Goal: Task Accomplishment & Management: Complete application form

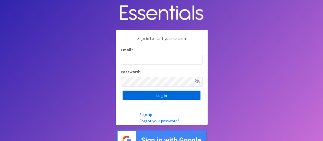
type input "[EMAIL_ADDRESS][DOMAIN_NAME]"
click at [176, 94] on input "Log in" at bounding box center [161, 95] width 78 height 10
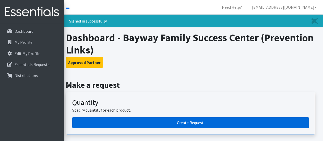
click at [195, 121] on link "Create Request" at bounding box center [190, 122] width 236 height 11
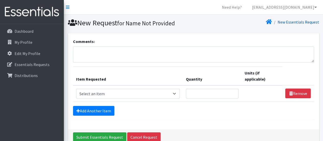
click at [286, 23] on link "New Essentials Request" at bounding box center [298, 21] width 42 height 5
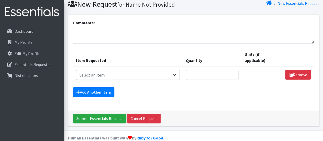
scroll to position [21, 0]
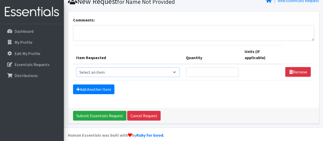
click at [158, 70] on select "Select an item # of Children this order will serve # of Individuals Living in H…" at bounding box center [128, 72] width 104 height 10
click at [198, 100] on div "Comments: Item Requested Quantity Units (if applicable) Item Requested Select a…" at bounding box center [193, 60] width 251 height 96
click at [173, 71] on select "Select an item # of Children this order will serve # of Individuals Living in H…" at bounding box center [128, 72] width 104 height 10
select select "13431"
click at [76, 67] on select "Select an item # of Children this order will serve # of Individuals Living in H…" at bounding box center [128, 72] width 104 height 10
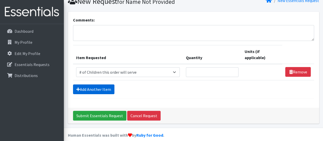
click at [90, 88] on link "Add Another Item" at bounding box center [93, 89] width 41 height 10
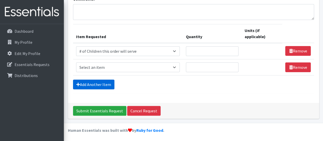
click at [90, 88] on link "Add Another Item" at bounding box center [93, 84] width 41 height 10
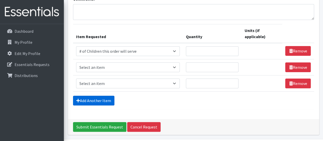
scroll to position [58, 0]
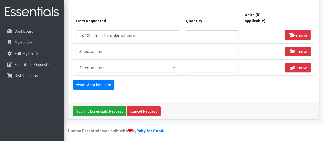
click at [171, 55] on select "Select an item # of Children this order will serve # of Individuals Living in H…" at bounding box center [128, 51] width 104 height 10
select select "6076"
click at [76, 46] on select "Select an item # of Children this order will serve # of Individuals Living in H…" at bounding box center [128, 51] width 104 height 10
click at [155, 65] on select "Select an item # of Children this order will serve # of Individuals Living in H…" at bounding box center [128, 68] width 104 height 10
select select "1964"
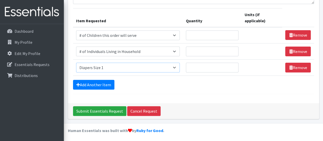
click at [76, 63] on select "Select an item # of Children this order will serve # of Individuals Living in H…" at bounding box center [128, 68] width 104 height 10
click at [217, 38] on input "Quantity" at bounding box center [210, 35] width 52 height 10
type input "25"
click at [206, 51] on input "Quantity" at bounding box center [210, 51] width 52 height 10
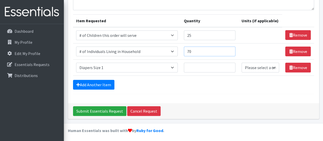
type input "70"
click at [201, 67] on input "Quantity" at bounding box center [210, 68] width 52 height 10
type input "25"
click at [259, 67] on select "Please select a unit units Packs" at bounding box center [260, 68] width 38 height 10
click at [217, 89] on form "Comments: Item Requested Quantity Units (if applicable) Item Requested Select a…" at bounding box center [193, 39] width 241 height 107
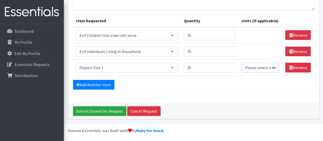
click at [271, 65] on select "Please select a unit units Packs" at bounding box center [260, 68] width 38 height 10
click at [263, 66] on select "Please select a unit units Packs" at bounding box center [260, 68] width 38 height 10
click at [262, 67] on select "Please select a unit units Packs" at bounding box center [260, 68] width 38 height 10
select select "Pack"
click at [242, 63] on select "Please select a unit units Packs" at bounding box center [260, 68] width 38 height 10
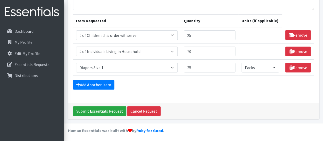
click at [243, 82] on div "Add Another Item" at bounding box center [193, 85] width 241 height 10
click at [102, 82] on link "Add Another Item" at bounding box center [93, 85] width 41 height 10
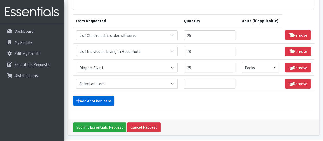
scroll to position [68, 0]
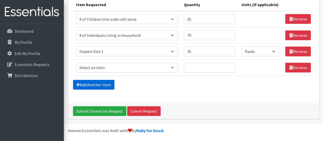
click at [105, 88] on link "Add Another Item" at bounding box center [93, 85] width 41 height 10
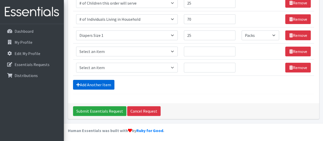
click at [106, 83] on link "Add Another Item" at bounding box center [93, 85] width 41 height 10
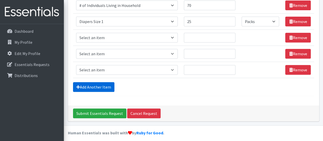
scroll to position [100, 0]
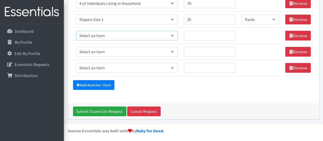
click at [157, 34] on select "Select an item # of Children this order will serve # of Individuals Living in H…" at bounding box center [127, 36] width 102 height 10
select select "13431"
click at [76, 31] on select "Select an item # of Children this order will serve # of Individuals Living in H…" at bounding box center [127, 36] width 102 height 10
click at [164, 54] on select "Select an item # of Children this order will serve # of Individuals Living in H…" at bounding box center [127, 52] width 102 height 10
select select "6076"
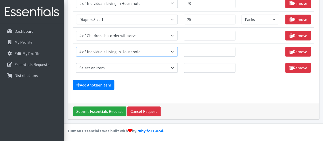
click at [76, 47] on select "Select an item # of Children this order will serve # of Individuals Living in H…" at bounding box center [127, 52] width 102 height 10
click at [170, 66] on select "Select an item # of Children this order will serve # of Individuals Living in H…" at bounding box center [127, 68] width 102 height 10
select select "1965"
click at [76, 63] on select "Select an item # of Children this order will serve # of Individuals Living in H…" at bounding box center [127, 68] width 102 height 10
click at [190, 39] on input "Quantity" at bounding box center [210, 36] width 52 height 10
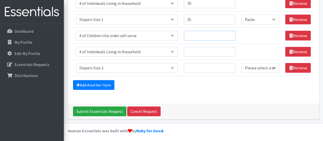
click at [218, 38] on input "Quantity" at bounding box center [210, 36] width 52 height 10
type input "15"
click at [198, 51] on input "Quantity" at bounding box center [210, 52] width 52 height 10
click at [199, 63] on input "Quantity" at bounding box center [210, 68] width 52 height 10
type input "15"
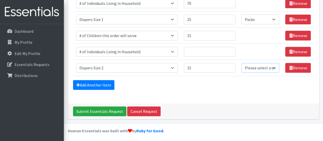
click at [266, 65] on select "Please select a unit units Packs" at bounding box center [260, 68] width 38 height 10
select select "Pack"
click at [242, 63] on select "Please select a unit units Packs" at bounding box center [260, 68] width 38 height 10
click at [200, 31] on input "15" at bounding box center [210, 36] width 52 height 10
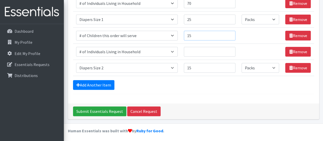
click at [200, 31] on input "15" at bounding box center [210, 36] width 52 height 10
type input "20"
click at [199, 69] on input "15" at bounding box center [210, 68] width 52 height 10
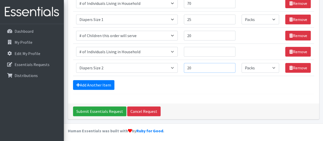
type input "20"
click at [210, 49] on input "Quantity" at bounding box center [210, 52] width 52 height 10
click at [206, 89] on form "Comments: Item Requested Quantity Units (if applicable) Item Requested Select a…" at bounding box center [193, 16] width 241 height 156
click at [204, 52] on input "50" at bounding box center [210, 52] width 52 height 10
type input "5"
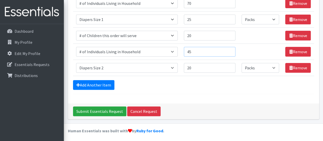
type input "45"
click at [177, 87] on div "Add Another Item" at bounding box center [193, 85] width 241 height 10
click at [103, 84] on link "Add Another Item" at bounding box center [93, 85] width 41 height 10
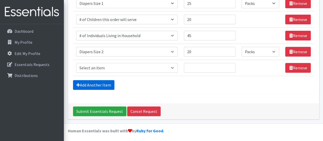
click at [103, 84] on link "Add Another Item" at bounding box center [93, 85] width 41 height 10
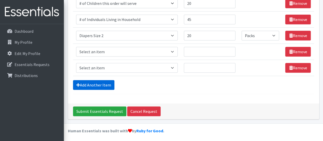
click at [103, 84] on link "Add Another Item" at bounding box center [93, 85] width 41 height 10
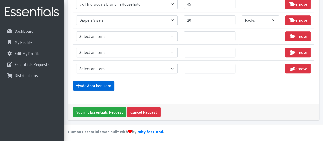
scroll to position [148, 0]
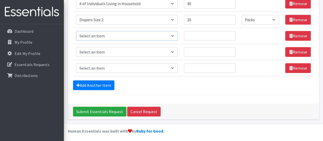
click at [138, 35] on select "Select an item # of Children this order will serve # of Individuals Living in H…" at bounding box center [127, 36] width 102 height 10
select select "13431"
click at [76, 31] on select "Select an item # of Children this order will serve # of Individuals Living in H…" at bounding box center [127, 36] width 102 height 10
click at [136, 54] on select "Select an item # of Children this order will serve # of Individuals Living in H…" at bounding box center [127, 52] width 102 height 10
select select "6076"
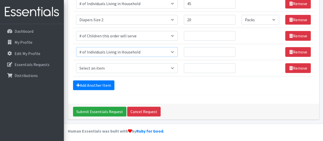
click at [76, 47] on select "Select an item # of Children this order will serve # of Individuals Living in H…" at bounding box center [127, 52] width 102 height 10
click at [149, 67] on select "Select an item # of Children this order will serve # of Individuals Living in H…" at bounding box center [127, 68] width 102 height 10
select select "1966"
click at [76, 63] on select "Select an item # of Children this order will serve # of Individuals Living in H…" at bounding box center [127, 68] width 102 height 10
click at [199, 39] on input "Quantity" at bounding box center [210, 36] width 52 height 10
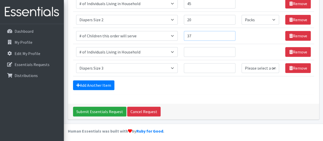
type input "37"
click at [195, 49] on input "Quantity" at bounding box center [210, 52] width 52 height 10
type input "85"
click at [200, 67] on input "Quantity" at bounding box center [210, 68] width 52 height 10
type input "37"
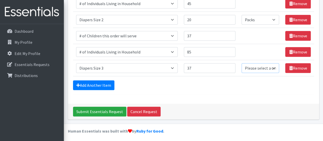
click at [265, 67] on select "Please select a unit units Packs" at bounding box center [260, 68] width 38 height 10
select select "Pack"
click at [242, 63] on select "Please select a unit units Packs" at bounding box center [260, 68] width 38 height 10
click at [104, 87] on link "Add Another Item" at bounding box center [93, 85] width 41 height 10
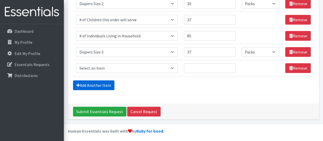
click at [104, 87] on link "Add Another Item" at bounding box center [93, 85] width 41 height 10
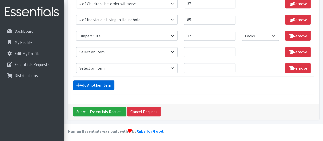
click at [104, 87] on link "Add Another Item" at bounding box center [93, 85] width 41 height 10
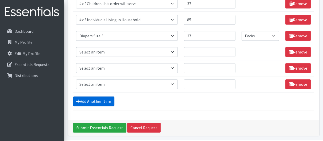
scroll to position [196, 0]
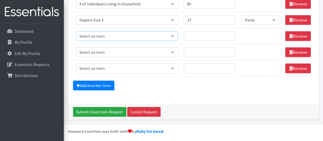
click at [154, 37] on select "Select an item # of Children this order will serve # of Individuals Living in H…" at bounding box center [127, 36] width 102 height 10
select select "13431"
click at [76, 31] on select "Select an item # of Children this order will serve # of Individuals Living in H…" at bounding box center [127, 36] width 102 height 10
click at [149, 55] on select "Select an item # of Children this order will serve # of Individuals Living in H…" at bounding box center [127, 52] width 102 height 10
select select "6076"
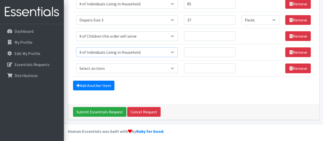
click at [76, 47] on select "Select an item # of Children this order will serve # of Individuals Living in H…" at bounding box center [127, 52] width 102 height 10
click at [157, 66] on select "Select an item # of Children this order will serve # of Individuals Living in H…" at bounding box center [127, 68] width 102 height 10
select select "1967"
click at [76, 63] on select "Select an item # of Children this order will serve # of Individuals Living in H…" at bounding box center [127, 68] width 102 height 10
click at [134, 35] on select "Select an item # of Children this order will serve # of Individuals Living in H…" at bounding box center [127, 36] width 102 height 10
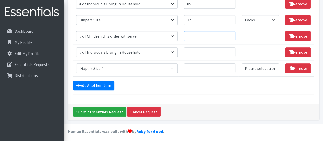
click at [210, 33] on input "Quantity" at bounding box center [210, 36] width 52 height 10
type input "40"
click at [205, 52] on input "Quantity" at bounding box center [210, 52] width 52 height 10
type input "94"
click at [205, 67] on input "Quantity" at bounding box center [210, 68] width 52 height 10
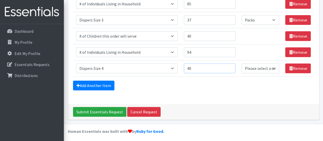
type input "40"
click at [272, 64] on select "Please select a unit units Packs" at bounding box center [260, 68] width 38 height 10
select select "Pack"
click at [242, 63] on select "Please select a unit units Packs" at bounding box center [260, 68] width 38 height 10
click at [97, 84] on link "Add Another Item" at bounding box center [93, 85] width 41 height 10
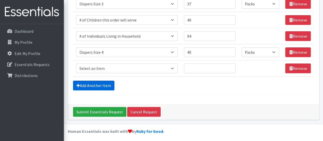
click at [97, 84] on link "Add Another Item" at bounding box center [93, 85] width 41 height 10
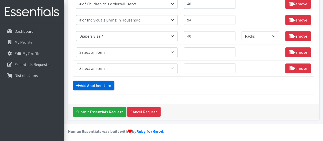
click at [97, 84] on link "Add Another Item" at bounding box center [93, 85] width 41 height 10
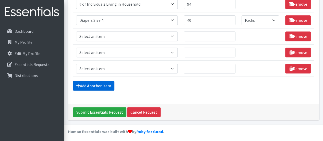
click at [97, 84] on link "Add Another Item" at bounding box center [93, 86] width 41 height 10
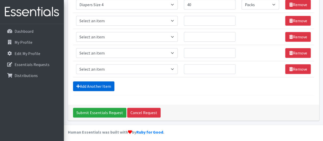
scroll to position [260, 0]
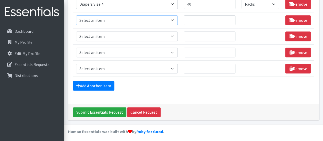
click at [169, 21] on select "Select an item # of Children this order will serve # of Individuals Living in H…" at bounding box center [127, 20] width 102 height 10
select select "13431"
click at [76, 15] on select "Select an item # of Children this order will serve # of Individuals Living in H…" at bounding box center [127, 20] width 102 height 10
click at [164, 36] on select "Select an item # of Children this order will serve # of Individuals Living in H…" at bounding box center [127, 36] width 102 height 10
select select "6076"
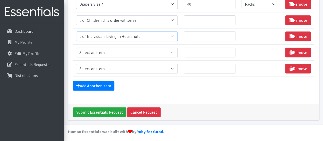
click at [76, 31] on select "Select an item # of Children this order will serve # of Individuals Living in H…" at bounding box center [127, 36] width 102 height 10
click at [149, 51] on select "Select an item # of Children this order will serve # of Individuals Living in H…" at bounding box center [127, 52] width 102 height 10
select select "1968"
click at [76, 47] on select "Select an item # of Children this order will serve # of Individuals Living in H…" at bounding box center [127, 52] width 102 height 10
click at [215, 22] on input "Quantity" at bounding box center [210, 20] width 52 height 10
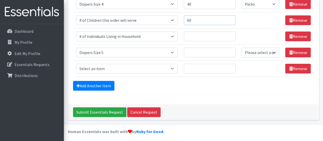
type input "60"
click at [210, 33] on input "Quantity" at bounding box center [210, 36] width 52 height 10
click at [207, 54] on input "Quantity" at bounding box center [210, 52] width 52 height 10
click at [200, 35] on input "177" at bounding box center [210, 36] width 52 height 10
type input "189"
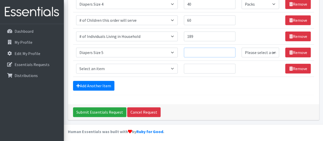
click at [199, 50] on input "Quantity" at bounding box center [210, 52] width 52 height 10
type input "60"
click at [260, 54] on select "Please select a unit units Packs" at bounding box center [260, 52] width 38 height 10
select select "Pack"
click at [242, 47] on select "Please select a unit units Packs" at bounding box center [260, 52] width 38 height 10
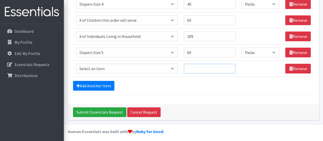
click at [203, 64] on input "Quantity" at bounding box center [210, 69] width 52 height 10
click at [177, 66] on select "Select an item # of Children this order will serve # of Individuals Living in H…" at bounding box center [127, 69] width 102 height 10
select select "13431"
click at [76, 64] on select "Select an item # of Children this order will serve # of Individuals Living in H…" at bounding box center [127, 69] width 102 height 10
click at [101, 83] on link "Add Another Item" at bounding box center [93, 86] width 41 height 10
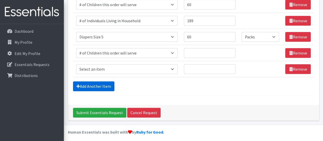
scroll to position [276, 0]
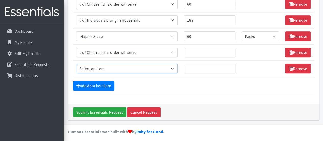
click at [122, 66] on select "Select an item # of Children this order will serve # of Individuals Living in H…" at bounding box center [127, 69] width 102 height 10
select select "6076"
click at [76, 64] on select "Select an item # of Children this order will serve # of Individuals Living in H…" at bounding box center [127, 69] width 102 height 10
click at [202, 52] on input "Quantity" at bounding box center [210, 52] width 52 height 10
click at [112, 82] on link "Add Another Item" at bounding box center [93, 86] width 41 height 10
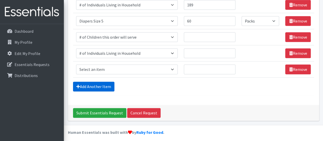
scroll to position [292, 0]
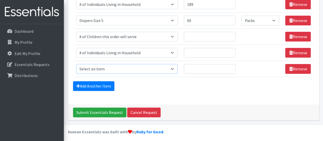
click at [159, 64] on select "Select an item # of Children this order will serve # of Individuals Living in H…" at bounding box center [127, 69] width 102 height 10
select select "1969"
click at [76, 64] on select "Select an item # of Children this order will serve # of Individuals Living in H…" at bounding box center [127, 69] width 102 height 10
click at [200, 67] on input "Quantity" at bounding box center [210, 69] width 52 height 10
type input "15"
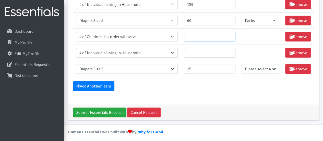
click at [203, 33] on input "Quantity" at bounding box center [210, 37] width 52 height 10
type input "15"
click at [195, 57] on td "Quantity" at bounding box center [210, 52] width 58 height 16
click at [204, 54] on input "Quantity" at bounding box center [210, 53] width 52 height 10
type input "49"
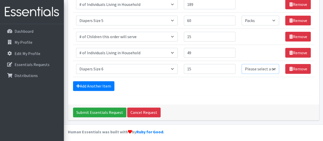
click at [255, 68] on select "Please select a unit units Packs" at bounding box center [260, 69] width 38 height 10
select select "Pack"
click at [242, 64] on select "Please select a unit units Packs" at bounding box center [260, 69] width 38 height 10
click at [152, 74] on td "Item Requested Select an item # of Children this order will serve # of Individu…" at bounding box center [127, 68] width 108 height 16
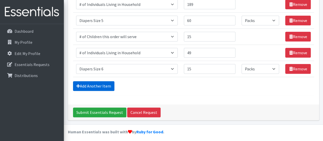
click at [109, 85] on link "Add Another Item" at bounding box center [93, 86] width 41 height 10
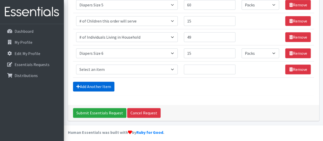
scroll to position [308, 0]
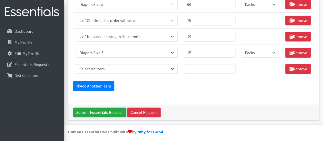
click at [111, 86] on link "Add Another Item" at bounding box center [93, 86] width 41 height 10
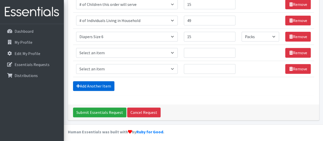
click at [107, 82] on link "Add Another Item" at bounding box center [93, 86] width 41 height 10
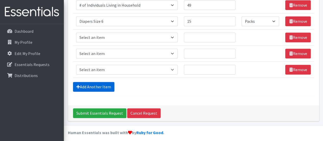
scroll to position [340, 0]
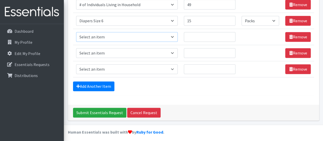
click at [147, 36] on select "Select an item # of Children this order will serve # of Individuals Living in H…" at bounding box center [127, 37] width 102 height 10
select select "13431"
click at [76, 32] on select "Select an item # of Children this order will serve # of Individuals Living in H…" at bounding box center [127, 37] width 102 height 10
click at [145, 52] on select "Select an item # of Children this order will serve # of Individuals Living in H…" at bounding box center [127, 53] width 102 height 10
select select "6076"
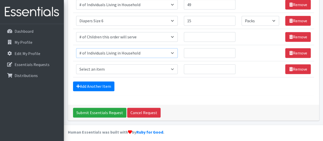
click at [76, 48] on select "Select an item # of Children this order will serve # of Individuals Living in H…" at bounding box center [127, 53] width 102 height 10
click at [139, 71] on select "Select an item # of Children this order will serve # of Individuals Living in H…" at bounding box center [127, 69] width 102 height 10
click at [144, 69] on select "Select an item # of Children this order will serve # of Individuals Living in H…" at bounding box center [127, 69] width 102 height 10
select select "1970"
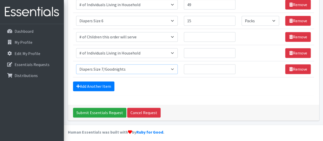
click at [76, 64] on select "Select an item # of Children this order will serve # of Individuals Living in H…" at bounding box center [127, 69] width 102 height 10
click at [207, 32] on input "Quantity" at bounding box center [210, 37] width 52 height 10
type input "30"
click at [205, 50] on input "Quantity" at bounding box center [210, 53] width 52 height 10
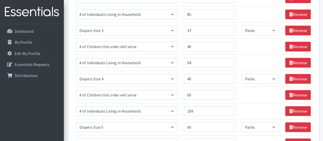
scroll to position [195, 0]
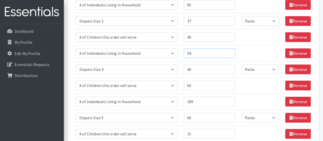
click at [206, 51] on input "94" at bounding box center [210, 53] width 52 height 10
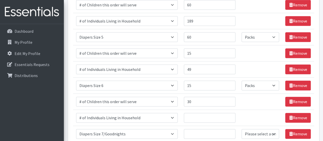
scroll to position [276, 0]
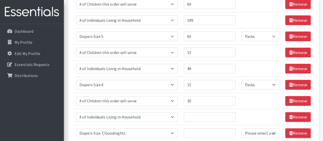
type input "100"
click at [210, 70] on input "49" at bounding box center [210, 69] width 52 height 10
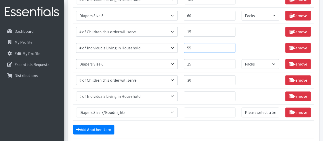
scroll to position [301, 0]
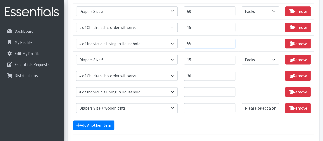
type input "55"
click at [213, 89] on input "Quantity" at bounding box center [210, 92] width 52 height 10
type input "90"
click at [206, 103] on input "Quantity" at bounding box center [210, 108] width 52 height 10
type input "30"
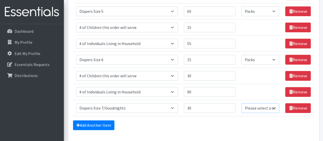
click at [263, 104] on select "Please select a unit units Packs" at bounding box center [260, 108] width 38 height 10
select select "Pack"
click at [242, 103] on select "Please select a unit units Packs" at bounding box center [260, 108] width 38 height 10
click at [106, 127] on link "Add Another Item" at bounding box center [93, 125] width 41 height 10
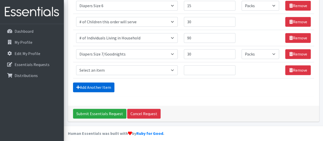
scroll to position [356, 0]
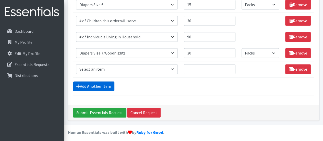
click at [97, 83] on link "Add Another Item" at bounding box center [93, 86] width 41 height 10
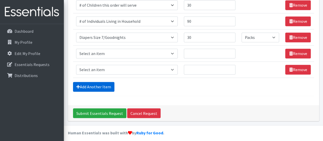
scroll to position [372, 0]
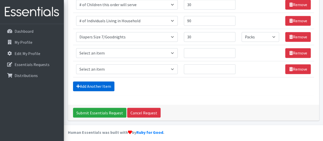
click at [93, 82] on link "Add Another Item" at bounding box center [93, 86] width 41 height 10
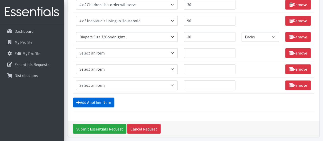
scroll to position [388, 0]
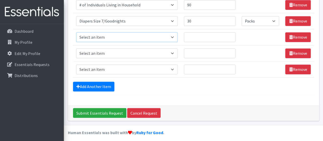
click at [141, 37] on select "Select an item # of Children this order will serve # of Individuals Living in H…" at bounding box center [127, 37] width 102 height 10
select select "13431"
click at [76, 32] on select "Select an item # of Children this order will serve # of Individuals Living in H…" at bounding box center [127, 37] width 102 height 10
click at [160, 48] on select "Select an item # of Children this order will serve # of Individuals Living in H…" at bounding box center [127, 53] width 102 height 10
select select "6076"
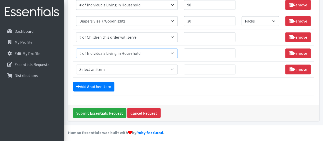
click at [76, 48] on select "Select an item # of Children this order will serve # of Individuals Living in H…" at bounding box center [127, 53] width 102 height 10
click at [165, 66] on select "Select an item # of Children this order will serve # of Individuals Living in H…" at bounding box center [127, 69] width 102 height 10
select select "1971"
click at [76, 64] on select "Select an item # of Children this order will serve # of Individuals Living in H…" at bounding box center [127, 69] width 102 height 10
click at [210, 38] on input "Quantity" at bounding box center [210, 37] width 52 height 10
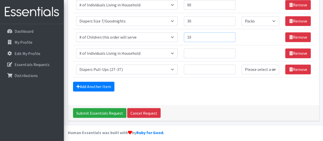
type input "10"
click at [208, 50] on input "Quantity" at bounding box center [210, 53] width 52 height 10
type input "3"
type input "45"
click at [221, 64] on input "Quantity" at bounding box center [210, 69] width 52 height 10
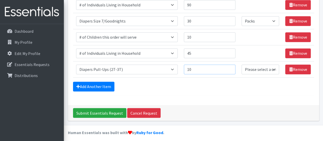
type input "10"
click at [269, 69] on select "Please select a unit units Packs" at bounding box center [260, 69] width 38 height 10
select select "Pack"
click at [242, 64] on select "Please select a unit units Packs" at bounding box center [260, 69] width 38 height 10
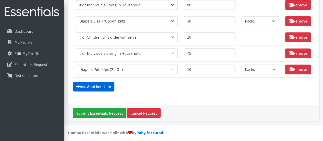
click at [92, 81] on link "Add Another Item" at bounding box center [93, 86] width 41 height 10
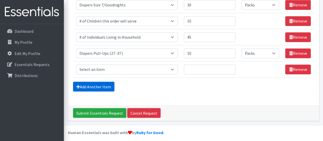
click at [92, 81] on link "Add Another Item" at bounding box center [93, 86] width 41 height 10
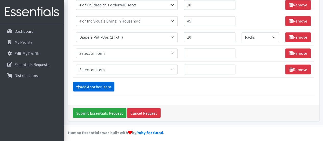
click at [92, 81] on link "Add Another Item" at bounding box center [93, 86] width 41 height 10
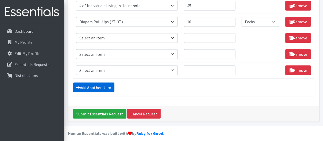
scroll to position [436, 0]
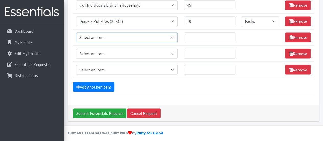
click at [164, 36] on select "Select an item # of Children this order will serve # of Individuals Living in H…" at bounding box center [127, 37] width 102 height 10
select select "13431"
click at [76, 32] on select "Select an item # of Children this order will serve # of Individuals Living in H…" at bounding box center [127, 37] width 102 height 10
click at [148, 51] on select "Select an item # of Children this order will serve # of Individuals Living in H…" at bounding box center [127, 53] width 102 height 10
select select "6076"
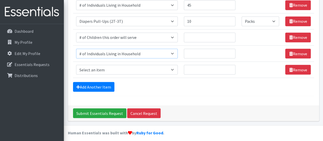
click at [76, 48] on select "Select an item # of Children this order will serve # of Individuals Living in H…" at bounding box center [127, 53] width 102 height 10
click at [152, 65] on select "Select an item # of Children this order will serve # of Individuals Living in H…" at bounding box center [127, 70] width 102 height 10
select select "1972"
click at [76, 65] on select "Select an item # of Children this order will serve # of Individuals Living in H…" at bounding box center [127, 70] width 102 height 10
click at [200, 33] on input "Quantity" at bounding box center [210, 37] width 52 height 10
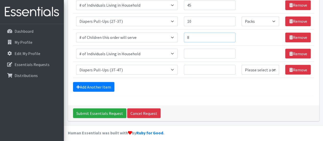
type input "8"
click at [202, 52] on input "Quantity" at bounding box center [210, 53] width 52 height 10
type input "3"
type input "26"
click at [207, 66] on input "Quantity" at bounding box center [210, 70] width 52 height 10
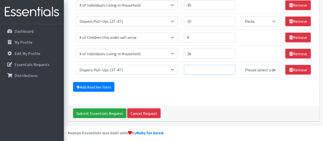
type input "6"
type input "8"
click at [266, 68] on select "Please select a unit units Packs" at bounding box center [260, 70] width 38 height 10
drag, startPoint x: 258, startPoint y: 66, endPoint x: 250, endPoint y: 88, distance: 22.9
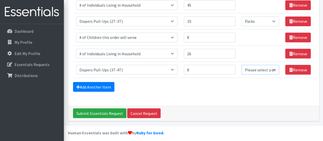
select select "Pack"
click at [242, 65] on select "Please select a unit units Packs" at bounding box center [260, 70] width 38 height 10
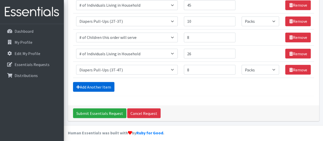
click at [98, 82] on link "Add Another Item" at bounding box center [93, 87] width 41 height 10
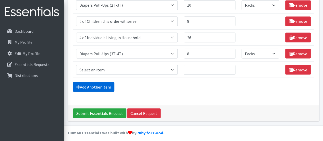
click at [98, 82] on link "Add Another Item" at bounding box center [93, 87] width 41 height 10
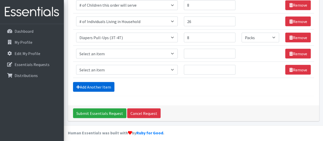
click at [98, 82] on link "Add Another Item" at bounding box center [93, 87] width 41 height 10
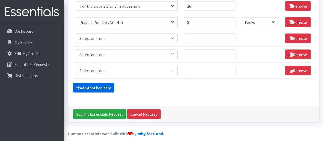
scroll to position [484, 0]
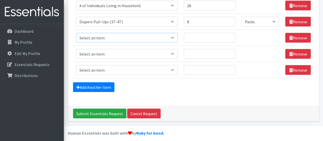
click at [145, 35] on select "Select an item # of Children this order will serve # of Individuals Living in H…" at bounding box center [127, 38] width 102 height 10
click at [76, 33] on select "Select an item # of Children this order will serve # of Individuals Living in H…" at bounding box center [127, 38] width 102 height 10
click at [146, 49] on select "Select an item # of Children this order will serve # of Individuals Living in H…" at bounding box center [127, 54] width 102 height 10
click at [168, 33] on select "Select an item # of Children this order will serve # of Individuals Living in H…" at bounding box center [127, 38] width 102 height 10
select select "13431"
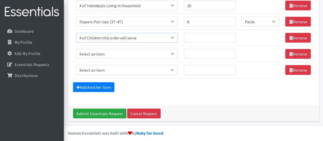
click at [76, 33] on select "Select an item # of Children this order will serve # of Individuals Living in H…" at bounding box center [127, 38] width 102 height 10
click at [154, 52] on select "Select an item # of Children this order will serve # of Individuals Living in H…" at bounding box center [127, 54] width 102 height 10
select select "6076"
click at [76, 49] on select "Select an item # of Children this order will serve # of Individuals Living in H…" at bounding box center [127, 54] width 102 height 10
click at [147, 71] on select "Select an item # of Children this order will serve # of Individuals Living in H…" at bounding box center [127, 70] width 102 height 10
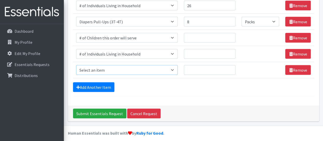
select select "1974"
click at [76, 65] on select "Select an item # of Children this order will serve # of Individuals Living in H…" at bounding box center [127, 70] width 102 height 10
click at [200, 33] on input "Quantity" at bounding box center [210, 38] width 52 height 10
click at [200, 34] on input "Quantity" at bounding box center [210, 38] width 52 height 10
type input "2"
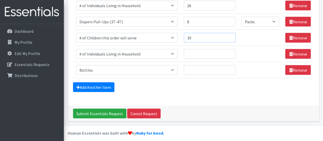
type input "30"
click at [195, 53] on input "Quantity" at bounding box center [210, 54] width 52 height 10
click at [197, 65] on input "Quantity" at bounding box center [210, 70] width 52 height 10
type input "30"
click at [220, 51] on input "Quantity" at bounding box center [210, 54] width 52 height 10
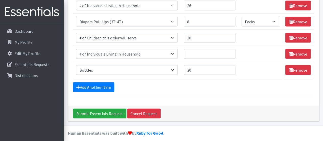
drag, startPoint x: 206, startPoint y: 34, endPoint x: 194, endPoint y: 88, distance: 55.0
click at [194, 88] on div "Add Another Item" at bounding box center [193, 87] width 241 height 10
click at [175, 40] on td "Item Requested Select an item # of Children this order will serve # of Individu…" at bounding box center [127, 37] width 108 height 16
click at [286, 33] on link "Remove" at bounding box center [298, 38] width 26 height 10
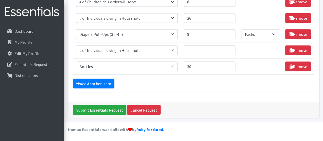
scroll to position [468, 0]
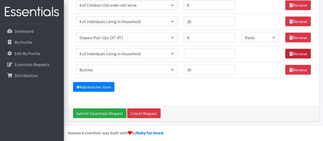
click at [292, 48] on link "Remove" at bounding box center [298, 53] width 26 height 10
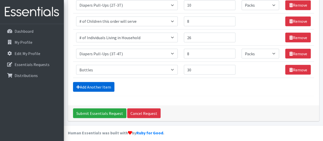
click at [103, 82] on link "Add Another Item" at bounding box center [93, 87] width 41 height 10
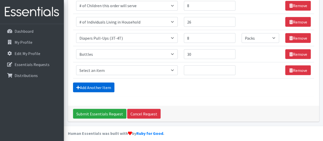
scroll to position [468, 0]
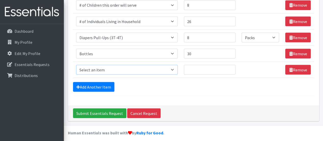
click at [176, 65] on select "Select an item # of Children this order will serve # of Individuals Living in H…" at bounding box center [127, 70] width 102 height 10
select select "2005"
click at [76, 65] on select "Select an item # of Children this order will serve # of Individuals Living in H…" at bounding box center [127, 70] width 102 height 10
click at [194, 65] on input "Quantity" at bounding box center [210, 70] width 52 height 10
click at [201, 66] on input "Quantity" at bounding box center [210, 70] width 52 height 10
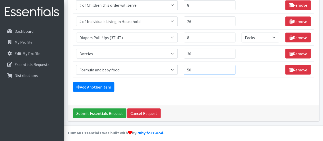
type input "50"
click at [110, 84] on link "Add Another Item" at bounding box center [93, 87] width 41 height 10
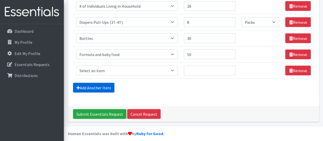
scroll to position [484, 0]
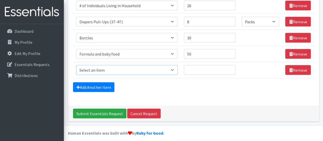
click at [166, 65] on select "Select an item # of Children this order will serve # of Individuals Living in H…" at bounding box center [127, 70] width 102 height 10
click at [216, 96] on hr at bounding box center [193, 96] width 241 height 0
click at [164, 65] on select "Select an item # of Children this order will serve # of Individuals Living in H…" at bounding box center [127, 70] width 102 height 10
click at [139, 66] on select "Select an item # of Children this order will serve # of Individuals Living in H…" at bounding box center [127, 70] width 102 height 10
click at [149, 69] on select "Select an item # of Children this order will serve # of Individuals Living in H…" at bounding box center [127, 70] width 102 height 10
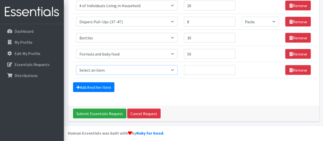
select select "1929"
click at [76, 65] on select "Select an item # of Children this order will serve # of Individuals Living in H…" at bounding box center [127, 70] width 102 height 10
click at [297, 34] on link "Remove" at bounding box center [298, 38] width 26 height 10
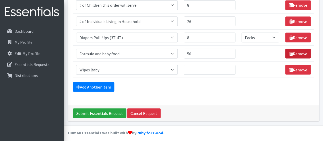
click at [296, 49] on link "Remove" at bounding box center [298, 53] width 26 height 10
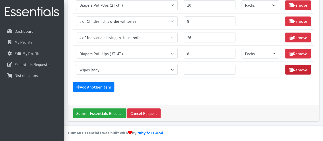
click at [297, 65] on link "Remove" at bounding box center [298, 70] width 26 height 10
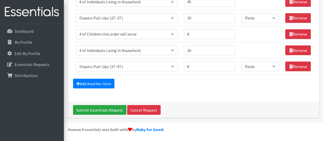
scroll to position [436, 0]
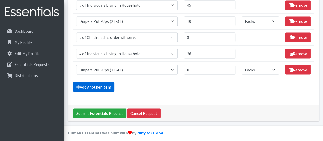
click at [107, 84] on link "Add Another Item" at bounding box center [93, 87] width 41 height 10
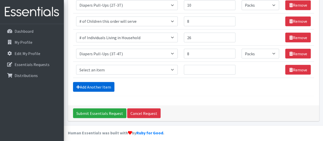
click at [107, 84] on link "Add Another Item" at bounding box center [93, 87] width 41 height 10
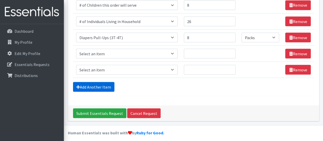
click at [107, 84] on link "Add Another Item" at bounding box center [93, 87] width 41 height 10
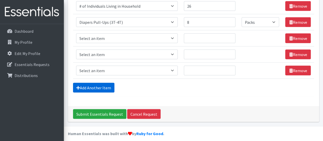
scroll to position [484, 0]
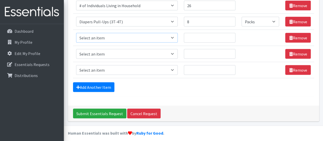
click at [124, 36] on select "Select an item # of Children this order will serve # of Individuals Living in H…" at bounding box center [127, 38] width 102 height 10
select select "13431"
click at [76, 33] on select "Select an item # of Children this order will serve # of Individuals Living in H…" at bounding box center [127, 38] width 102 height 10
click at [126, 52] on select "Select an item # of Children this order will serve # of Individuals Living in H…" at bounding box center [127, 54] width 102 height 10
select select "6076"
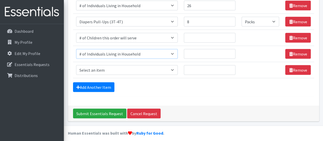
click at [76, 49] on select "Select an item # of Children this order will serve # of Individuals Living in H…" at bounding box center [127, 54] width 102 height 10
click at [201, 34] on input "Quantity" at bounding box center [210, 38] width 52 height 10
type input "2"
type input "200"
click at [196, 55] on input "Quantity" at bounding box center [210, 54] width 52 height 10
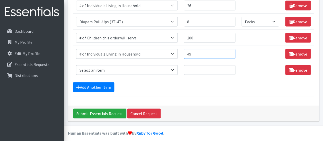
type input "4"
type input "535"
click at [203, 69] on input "Quantity" at bounding box center [210, 70] width 52 height 10
click at [168, 65] on select "Select an item # of Children this order will serve # of Individuals Living in H…" at bounding box center [127, 70] width 102 height 10
click at [190, 66] on input "Quantity" at bounding box center [210, 70] width 52 height 10
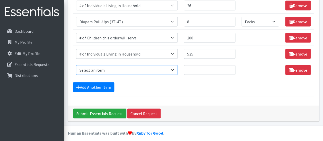
click at [166, 65] on select "Select an item # of Children this order will serve # of Individuals Living in H…" at bounding box center [127, 70] width 102 height 10
select select "1929"
click at [76, 65] on select "Select an item # of Children this order will serve # of Individuals Living in H…" at bounding box center [127, 70] width 102 height 10
click at [206, 34] on input "200" at bounding box center [210, 38] width 52 height 10
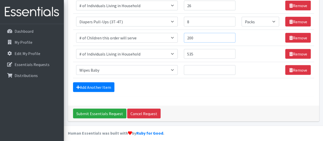
click at [206, 34] on input "200" at bounding box center [210, 38] width 52 height 10
click at [213, 50] on input "535" at bounding box center [210, 54] width 52 height 10
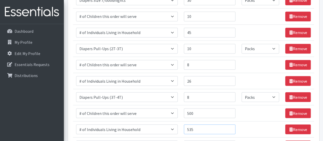
scroll to position [409, 0]
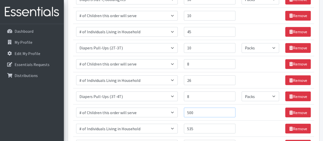
click at [223, 108] on input "500" at bounding box center [210, 112] width 52 height 10
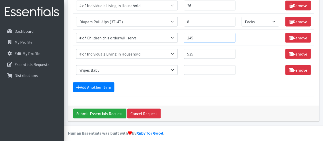
type input "245"
click at [207, 49] on input "535" at bounding box center [210, 54] width 52 height 10
click at [194, 51] on input "535" at bounding box center [210, 54] width 52 height 10
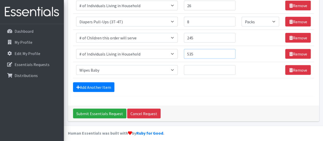
click at [194, 51] on input "535" at bounding box center [210, 54] width 52 height 10
type input "550"
click at [210, 66] on input "Quantity" at bounding box center [210, 70] width 52 height 10
type input "300"
click at [181, 84] on div "Add Another Item" at bounding box center [193, 87] width 241 height 10
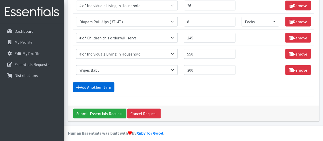
click at [109, 82] on link "Add Another Item" at bounding box center [93, 87] width 41 height 10
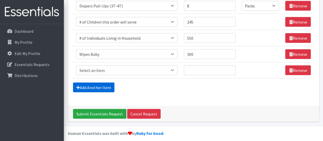
scroll to position [500, 0]
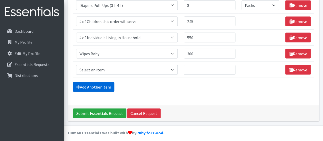
click at [111, 83] on link "Add Another Item" at bounding box center [93, 87] width 41 height 10
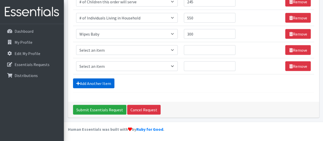
scroll to position [532, 0]
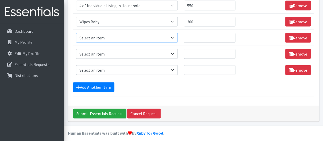
click at [144, 36] on select "Select an item # of Children this order will serve # of Individuals Living in H…" at bounding box center [127, 38] width 102 height 10
select select "13431"
click at [76, 33] on select "Select an item # of Children this order will serve # of Individuals Living in H…" at bounding box center [127, 38] width 102 height 10
click at [158, 50] on select "Select an item # of Children this order will serve # of Individuals Living in H…" at bounding box center [127, 54] width 102 height 10
select select "6076"
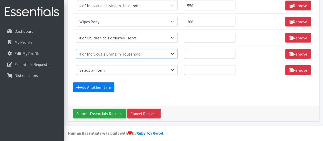
click at [76, 49] on select "Select an item # of Children this order will serve # of Individuals Living in H…" at bounding box center [127, 54] width 102 height 10
click at [168, 67] on select "Select an item # of Children this order will serve # of Individuals Living in H…" at bounding box center [127, 70] width 102 height 10
select select "1974"
click at [76, 65] on select "Select an item # of Children this order will serve # of Individuals Living in H…" at bounding box center [127, 70] width 102 height 10
click at [198, 37] on input "Quantity" at bounding box center [210, 38] width 52 height 10
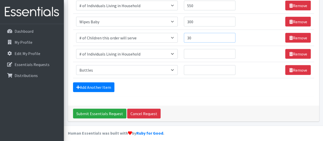
type input "30"
click at [200, 50] on input "Quantity" at bounding box center [210, 54] width 52 height 10
type input "9"
type input "87"
click at [199, 66] on input "Quantity" at bounding box center [210, 70] width 52 height 10
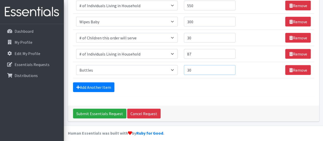
type input "30"
click at [161, 84] on div "Add Another Item" at bounding box center [193, 87] width 241 height 10
click at [108, 82] on link "Add Another Item" at bounding box center [93, 87] width 41 height 10
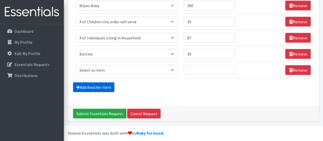
click at [108, 82] on link "Add Another Item" at bounding box center [93, 87] width 41 height 10
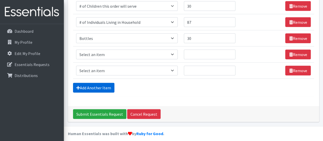
scroll to position [564, 0]
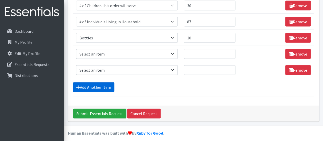
click at [110, 82] on link "Add Another Item" at bounding box center [93, 87] width 41 height 10
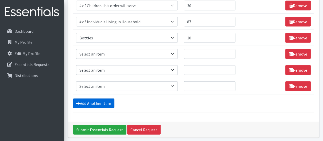
scroll to position [580, 0]
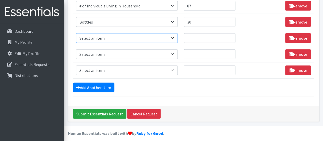
click at [143, 37] on select "Select an item # of Children this order will serve # of Individuals Living in H…" at bounding box center [127, 38] width 102 height 10
select select "13431"
click at [76, 33] on select "Select an item # of Children this order will serve # of Individuals Living in H…" at bounding box center [127, 38] width 102 height 10
click at [138, 51] on select "Select an item # of Children this order will serve # of Individuals Living in H…" at bounding box center [127, 54] width 102 height 10
select select "6076"
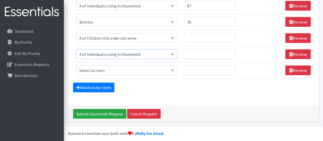
click at [76, 49] on select "Select an item # of Children this order will serve # of Individuals Living in H…" at bounding box center [127, 54] width 102 height 10
click at [141, 67] on select "Select an item # of Children this order will serve # of Individuals Living in H…" at bounding box center [127, 70] width 102 height 10
select select "5772"
click at [76, 65] on select "Select an item # of Children this order will serve # of Individuals Living in H…" at bounding box center [127, 70] width 102 height 10
click at [210, 35] on input "Quantity" at bounding box center [210, 38] width 52 height 10
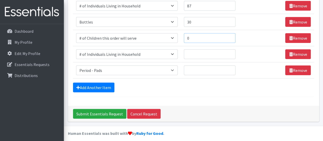
type input "0"
click at [214, 50] on input "Quantity" at bounding box center [210, 54] width 52 height 10
click at [206, 50] on input "Quantity" at bounding box center [210, 54] width 52 height 10
type input "2"
click at [198, 35] on input "0" at bounding box center [210, 38] width 52 height 10
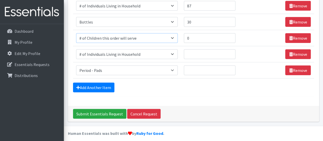
click at [168, 34] on select "Select an item # of Children this order will serve # of Individuals Living in H…" at bounding box center [127, 38] width 102 height 10
click at [204, 33] on input "0" at bounding box center [210, 38] width 52 height 10
type input "20"
click at [199, 50] on input "Quantity" at bounding box center [210, 54] width 52 height 10
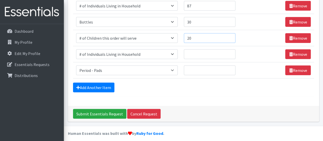
click at [206, 33] on input "20" at bounding box center [210, 38] width 52 height 10
click at [198, 52] on input "Quantity" at bounding box center [210, 54] width 52 height 10
type input "60"
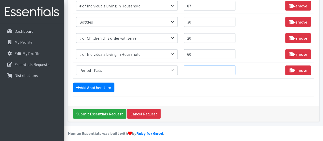
click at [196, 69] on input "Quantity" at bounding box center [210, 70] width 52 height 10
click at [199, 67] on input "60" at bounding box center [210, 70] width 52 height 10
click at [191, 67] on input "60" at bounding box center [210, 70] width 52 height 10
type input "80"
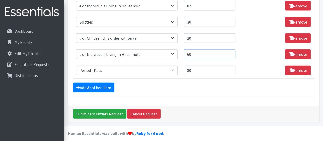
click at [204, 53] on input "60" at bounding box center [210, 54] width 52 height 10
click at [199, 52] on input "60" at bounding box center [210, 54] width 52 height 10
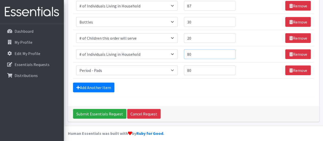
type input "80"
click at [149, 88] on div "Add Another Item" at bounding box center [193, 87] width 241 height 10
click at [195, 106] on div "Submit Essentials Request Cancel Request" at bounding box center [193, 114] width 251 height 16
click at [181, 96] on hr at bounding box center [193, 96] width 241 height 0
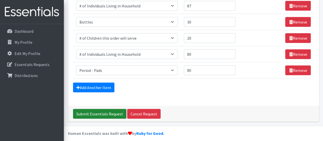
click at [107, 110] on input "Submit Essentials Request" at bounding box center [99, 114] width 53 height 10
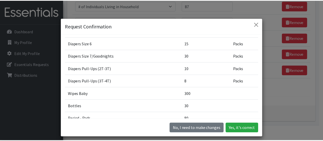
scroll to position [100, 0]
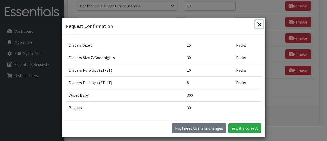
click at [255, 24] on button "Close" at bounding box center [259, 24] width 8 height 8
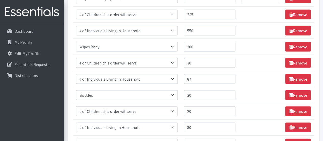
scroll to position [494, 0]
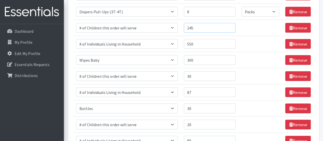
click at [204, 28] on input "245" at bounding box center [210, 28] width 52 height 10
type input "540"
click at [197, 55] on input "300" at bounding box center [210, 60] width 52 height 10
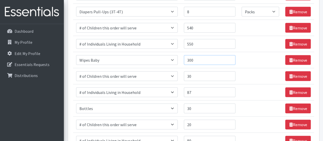
click at [197, 55] on input "300" at bounding box center [210, 60] width 52 height 10
type input "540"
click at [202, 39] on input "550" at bounding box center [210, 44] width 52 height 10
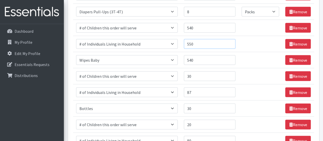
click at [202, 39] on input "550" at bounding box center [210, 44] width 52 height 10
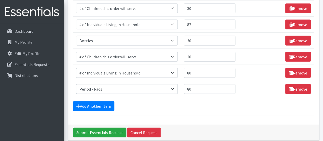
scroll to position [578, 0]
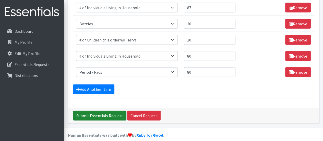
click at [106, 112] on input "Submit Essentials Request" at bounding box center [99, 115] width 53 height 10
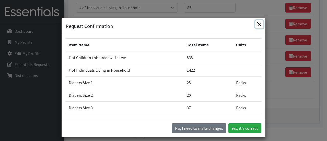
click at [259, 22] on button "Close" at bounding box center [259, 24] width 8 height 8
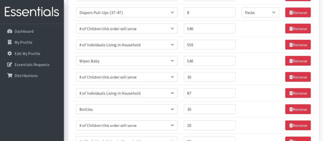
scroll to position [495, 0]
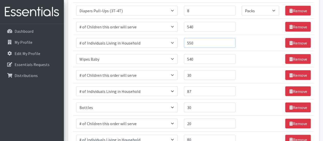
click at [220, 45] on input "550" at bounding box center [210, 43] width 52 height 10
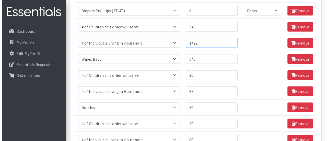
scroll to position [580, 0]
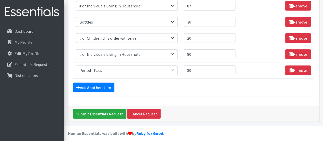
type input "1422"
click at [267, 107] on div "Submit Essentials Request Cancel Request" at bounding box center [193, 114] width 251 height 16
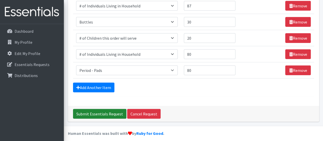
click at [94, 109] on input "Submit Essentials Request" at bounding box center [99, 114] width 53 height 10
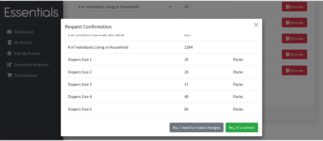
scroll to position [20, 0]
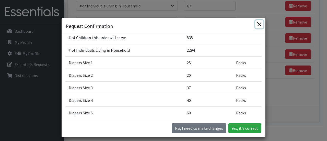
click at [259, 23] on button "Close" at bounding box center [259, 24] width 8 height 8
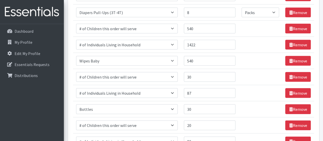
scroll to position [492, 0]
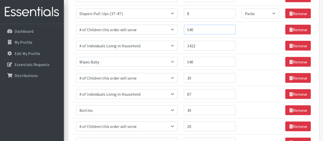
click at [214, 30] on input "540" at bounding box center [210, 30] width 52 height 10
type input "300"
click at [212, 44] on input "1422" at bounding box center [210, 46] width 52 height 10
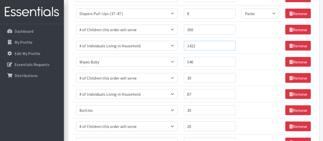
click at [212, 44] on input "1422" at bounding box center [210, 46] width 52 height 10
type input "720"
click at [209, 57] on input "540" at bounding box center [210, 62] width 52 height 10
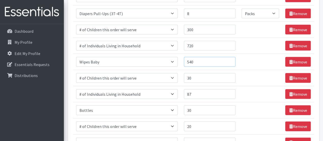
click at [209, 57] on input "540" at bounding box center [210, 62] width 52 height 10
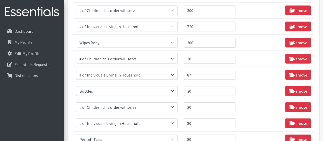
scroll to position [580, 0]
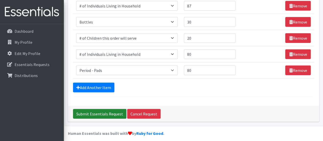
type input "300"
click at [102, 111] on input "Submit Essentials Request" at bounding box center [99, 114] width 53 height 10
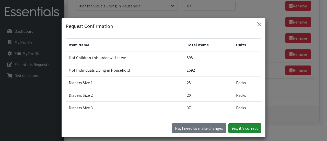
click at [246, 130] on button "Yes, it's correct" at bounding box center [244, 128] width 33 height 10
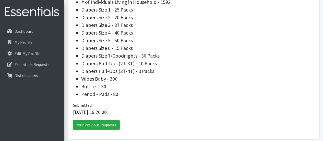
scroll to position [235, 0]
